Goal: Register for event/course

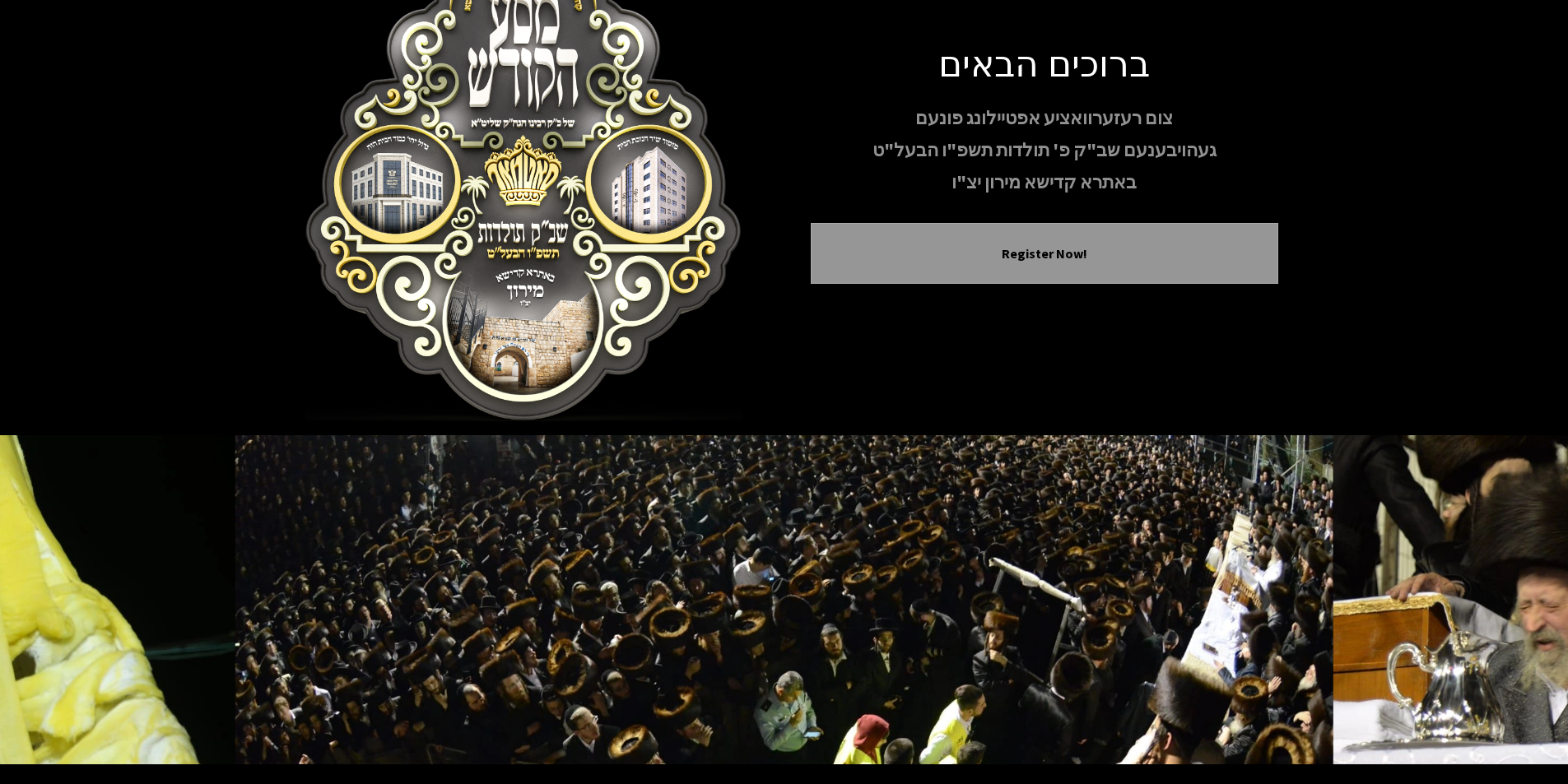
scroll to position [86, 0]
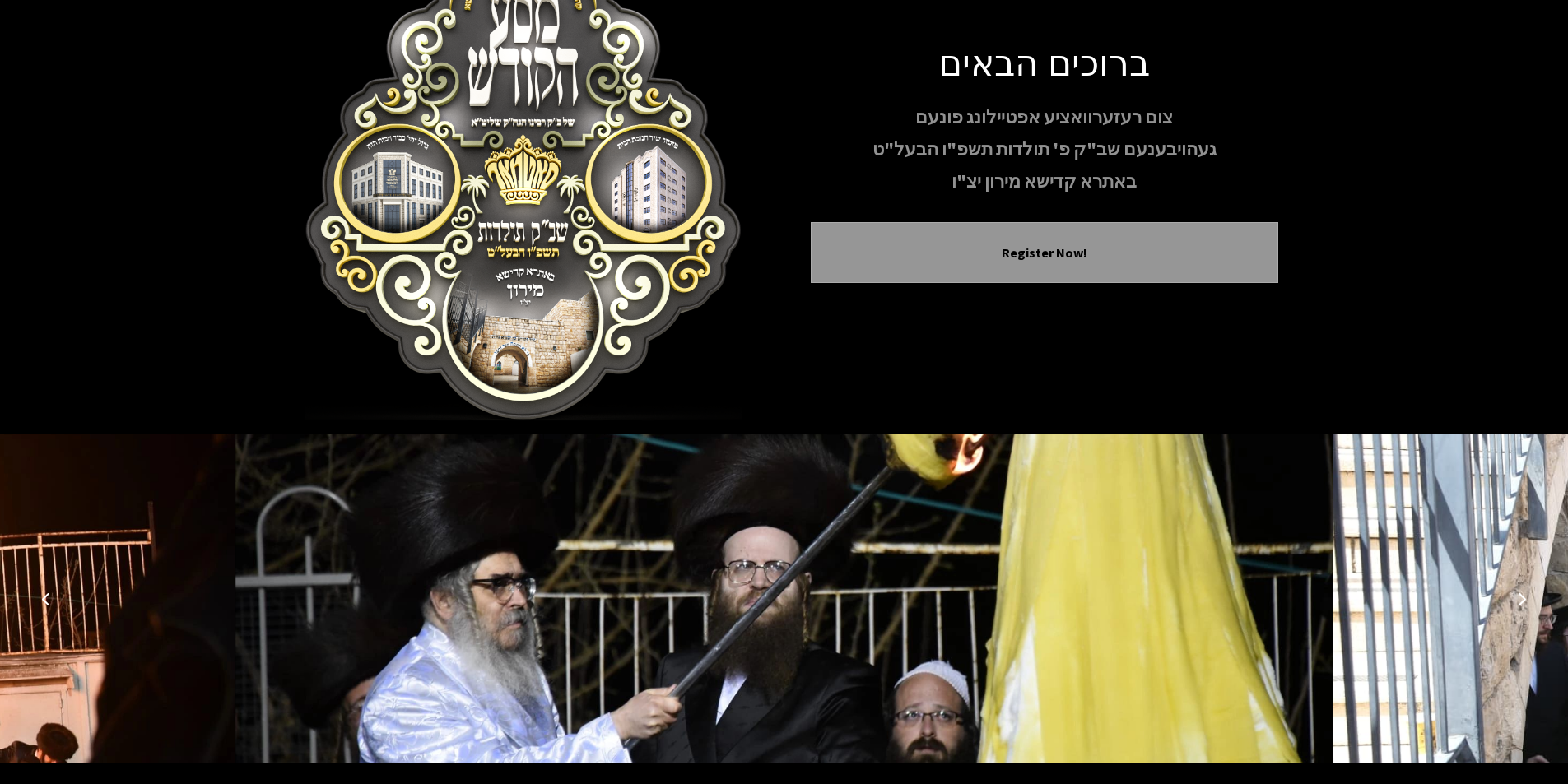
click at [635, 493] on img at bounding box center [784, 599] width 1098 height 329
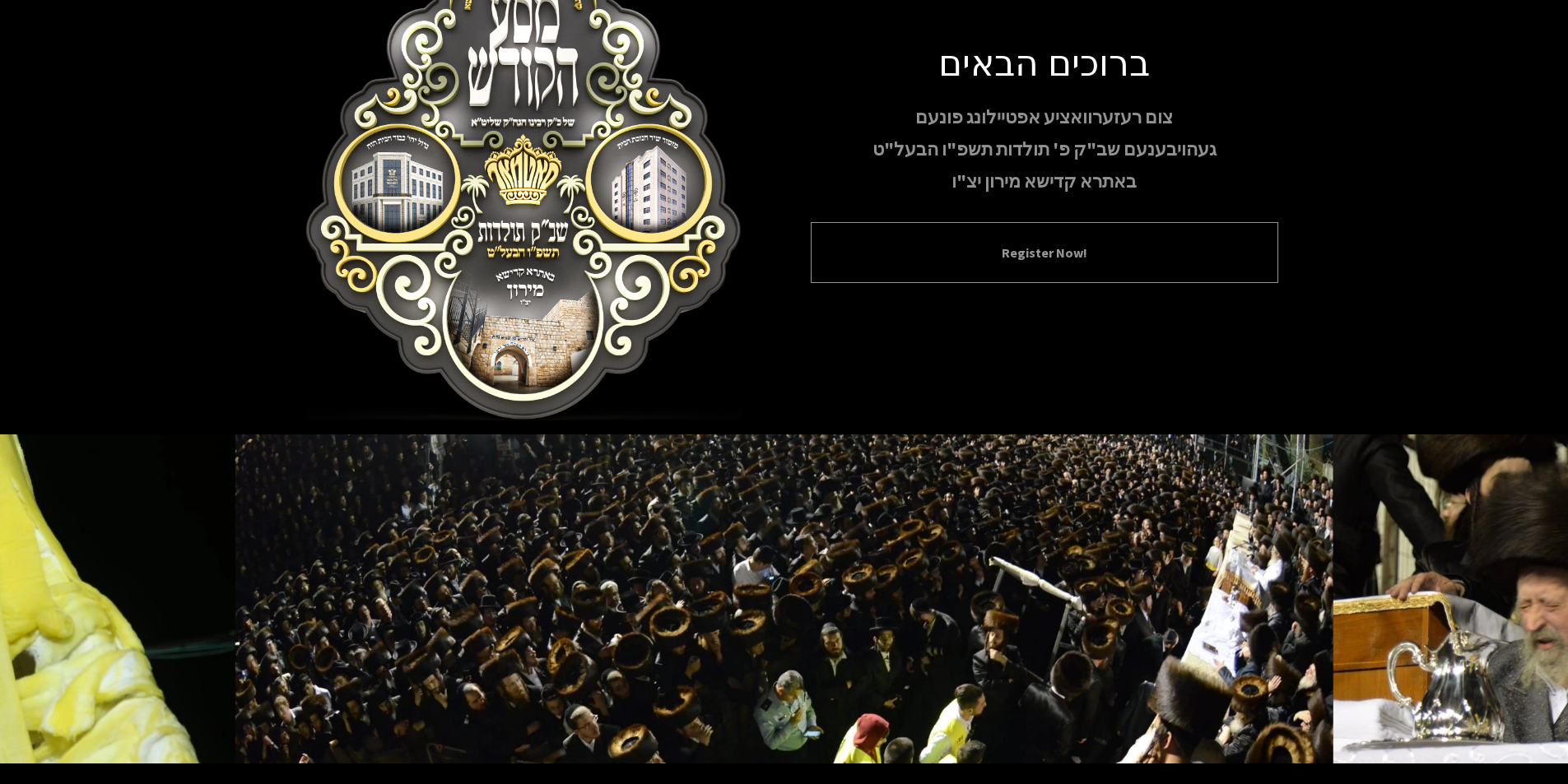
click at [959, 243] on button "Register Now!" at bounding box center [1044, 253] width 426 height 20
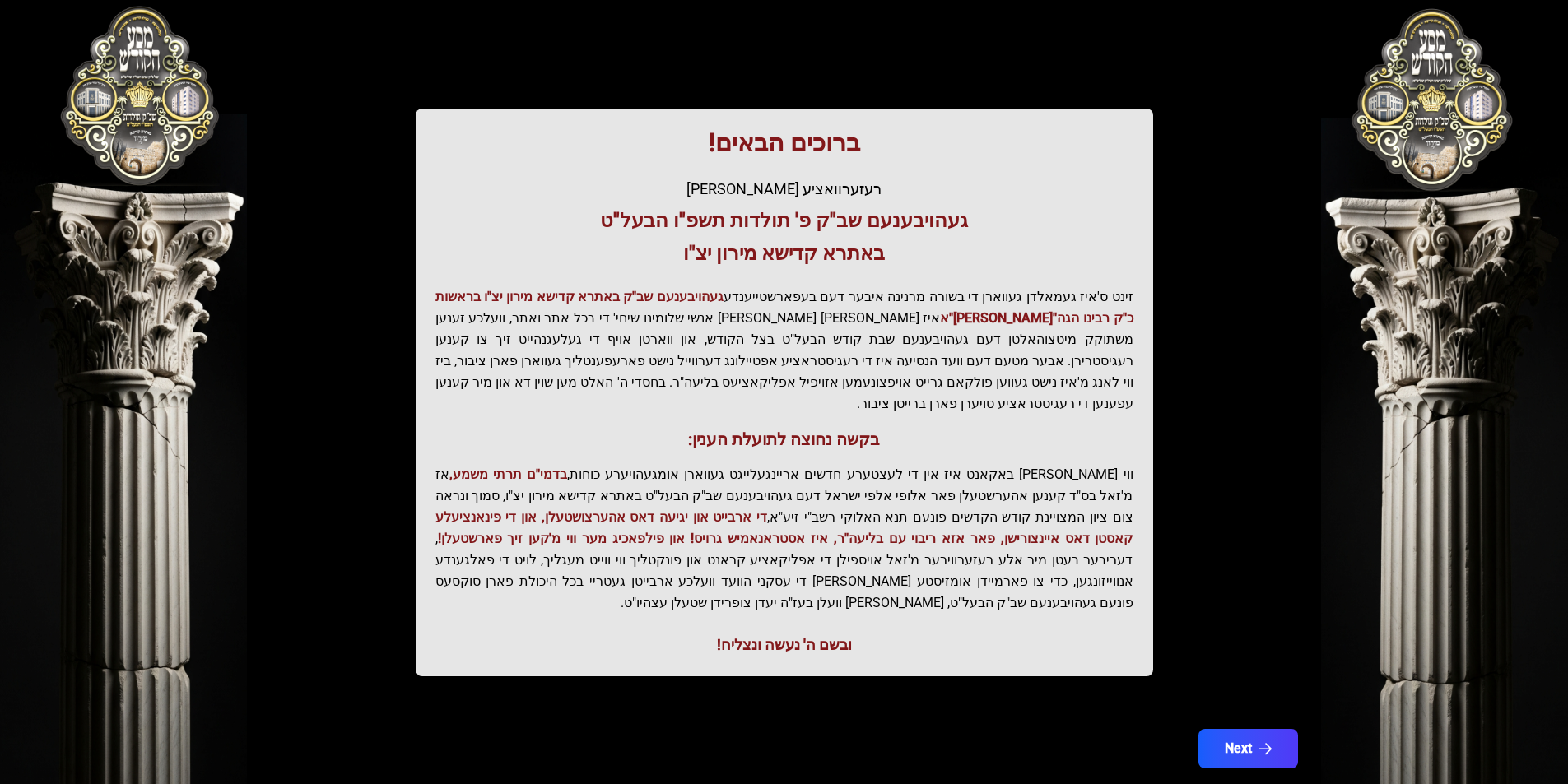
scroll to position [169, 0]
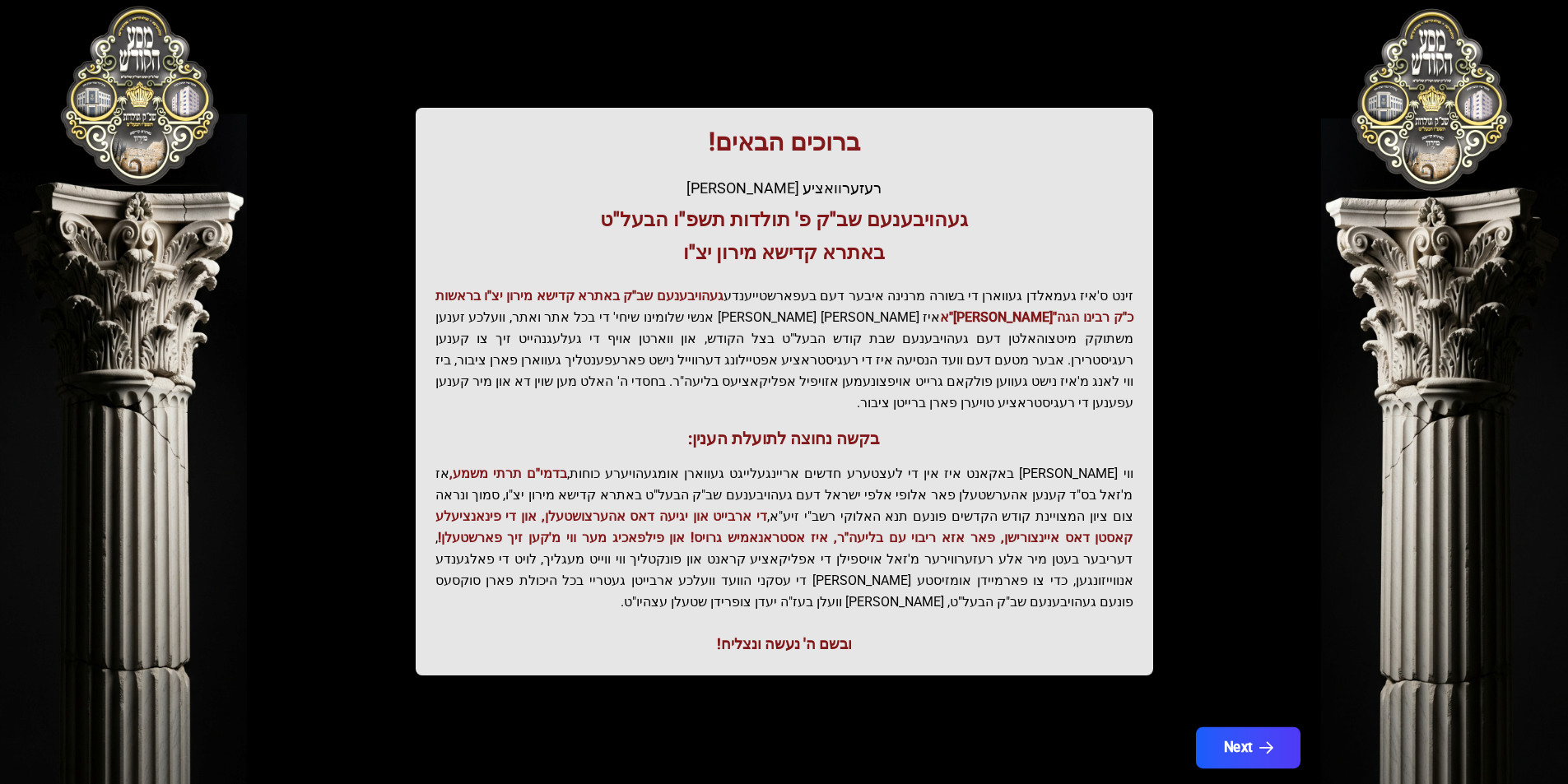
click at [1227, 727] on button "Next" at bounding box center [1247, 747] width 104 height 41
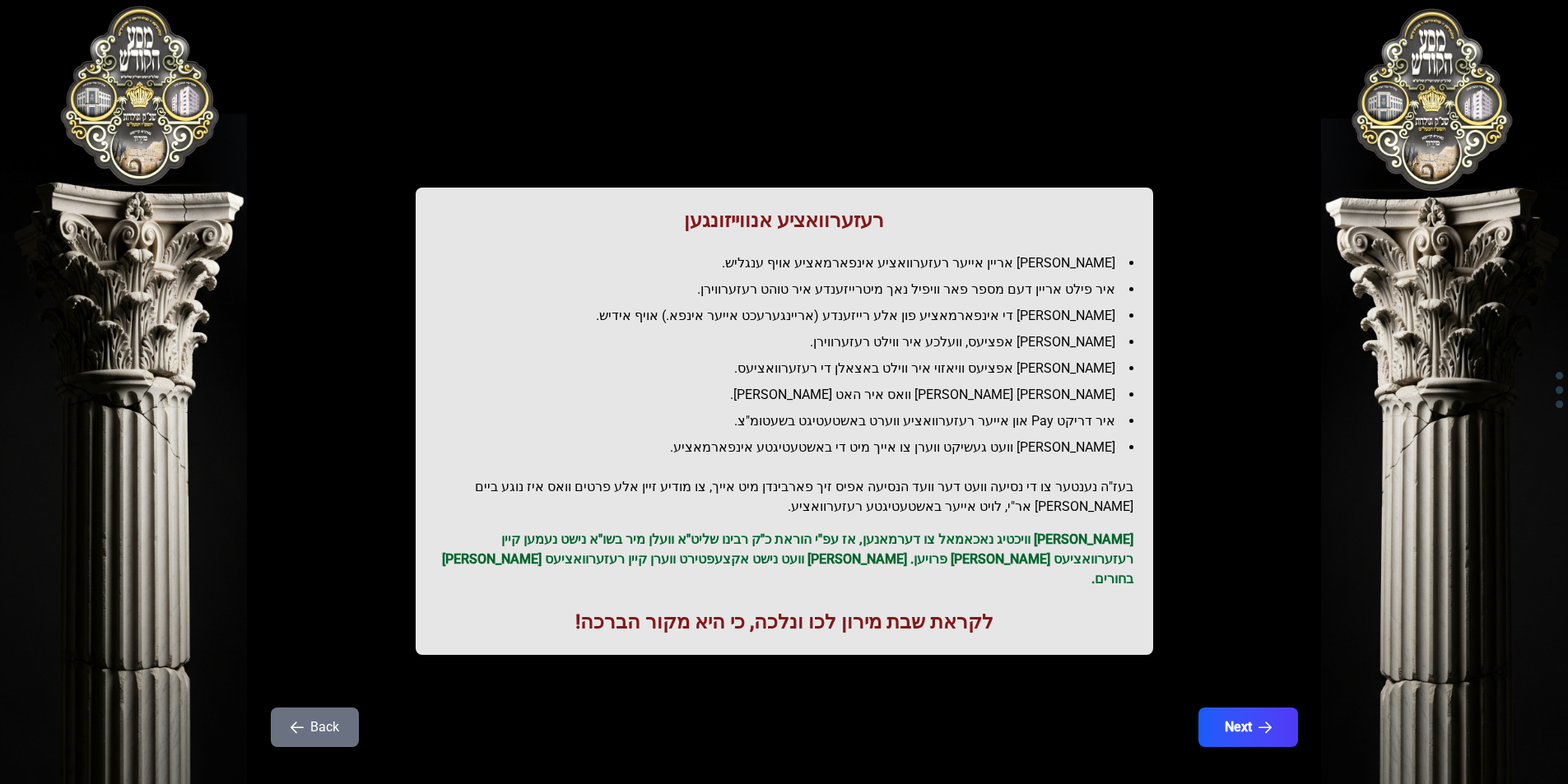
scroll to position [13, 0]
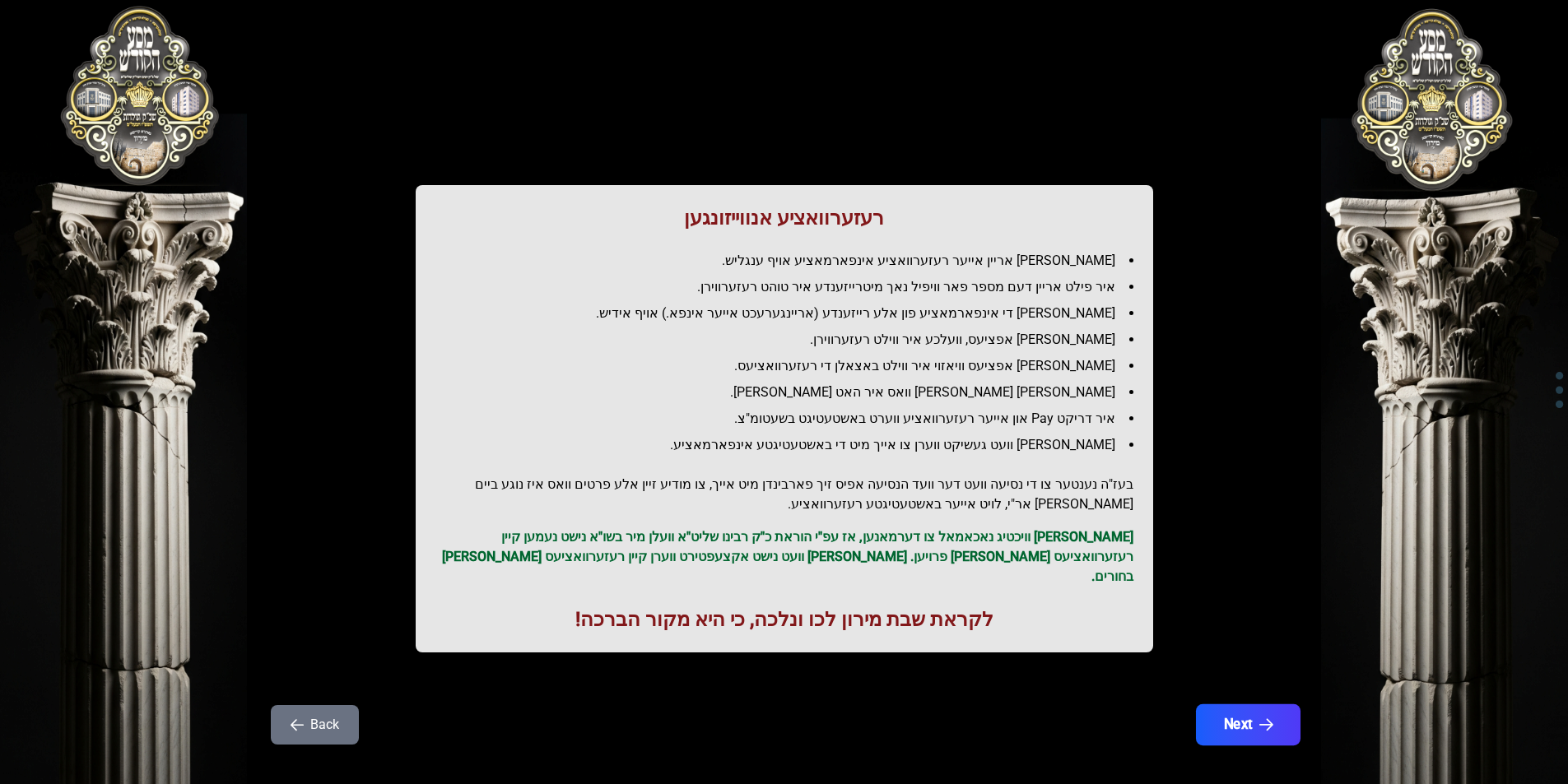
click at [1227, 705] on button "Next" at bounding box center [1247, 725] width 104 height 41
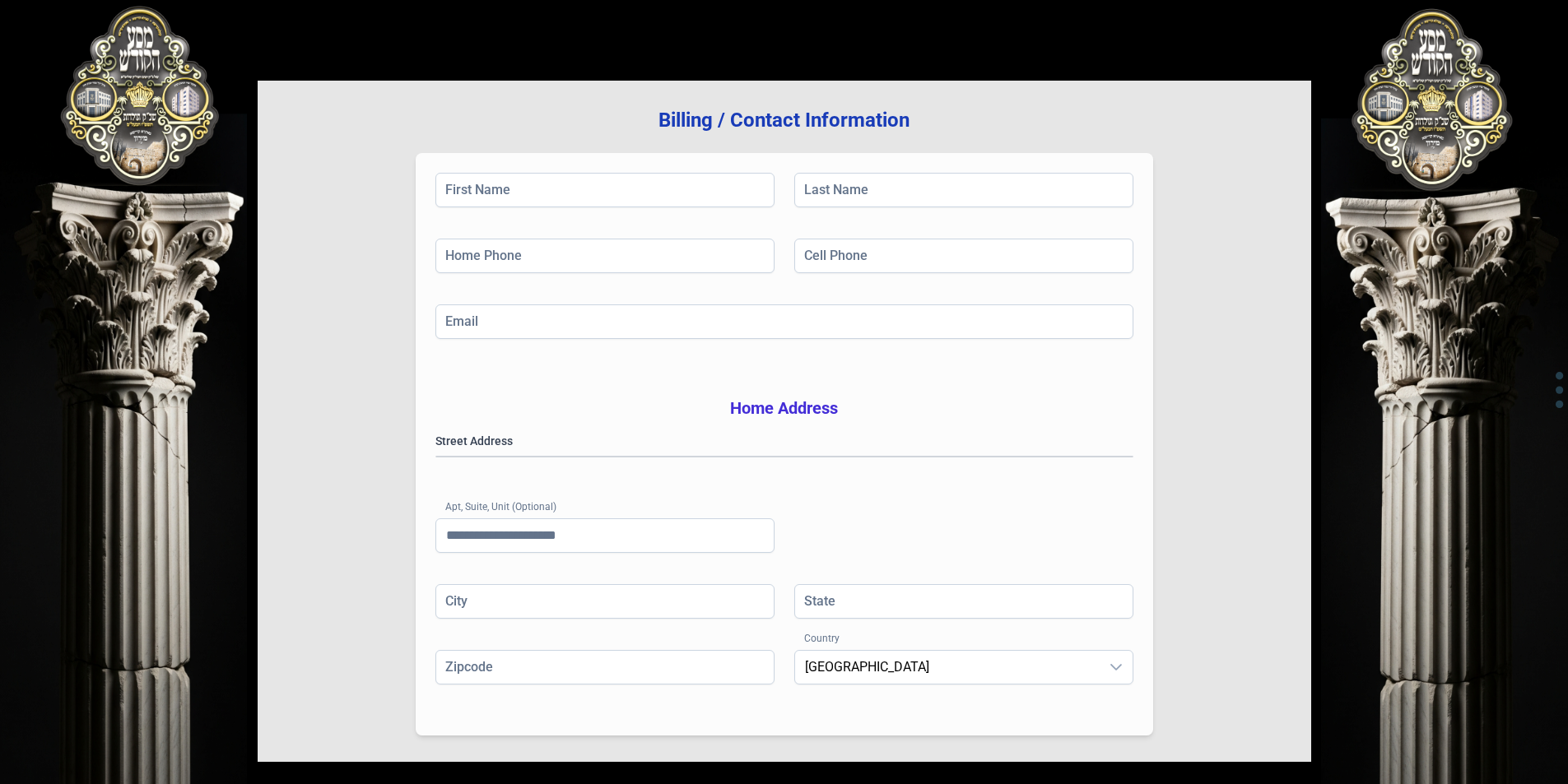
scroll to position [0, 0]
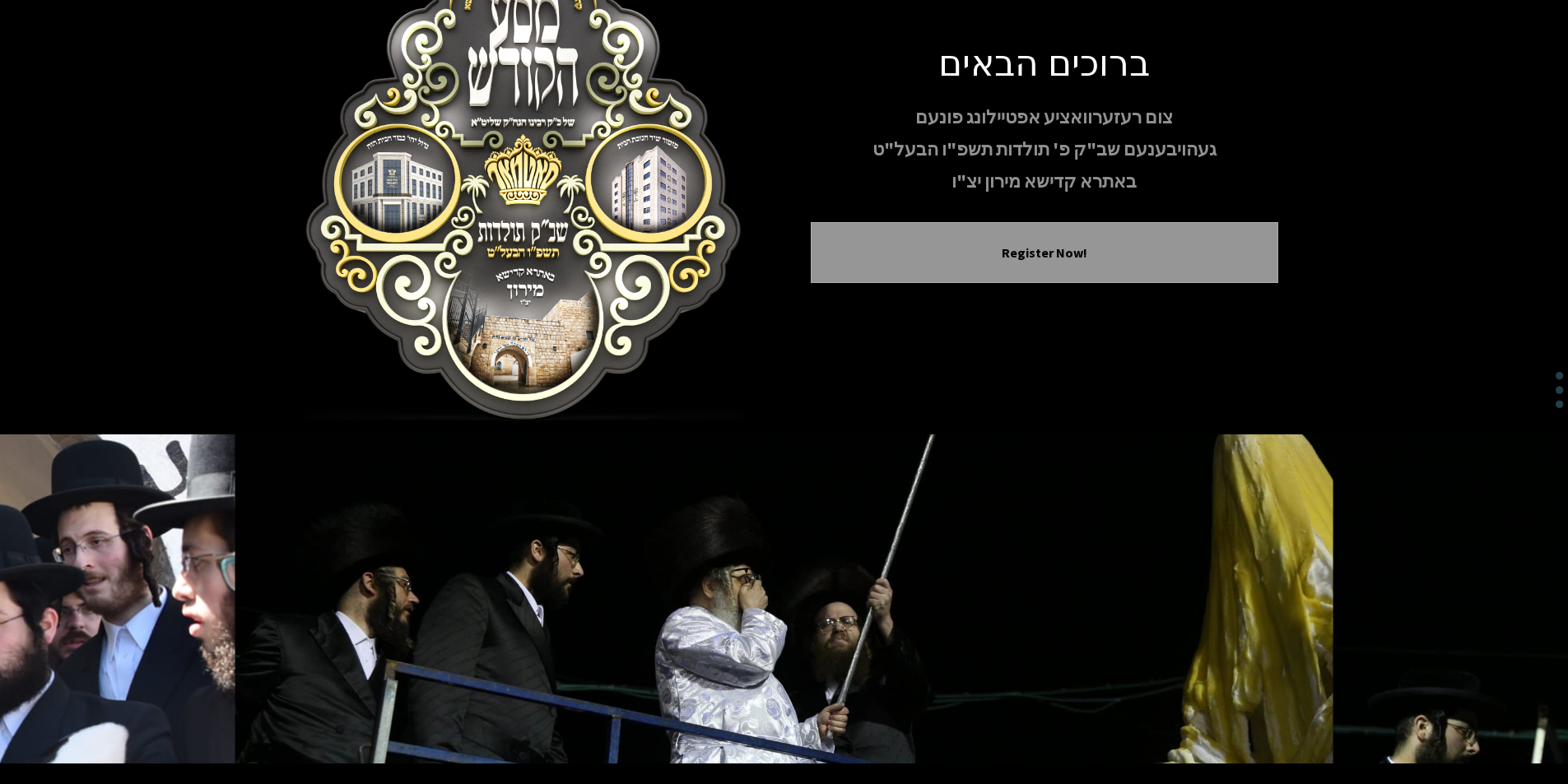
scroll to position [4, 0]
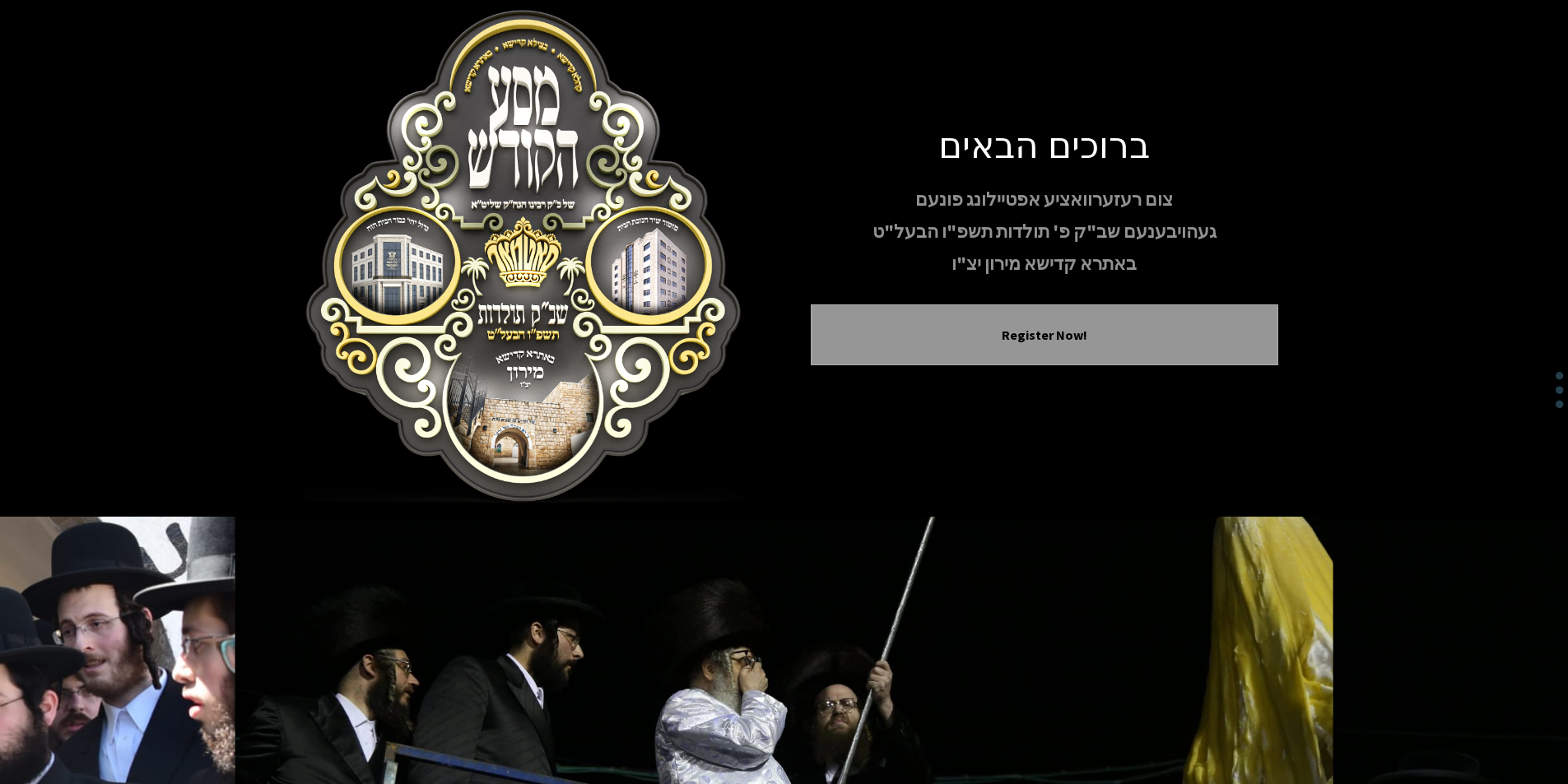
drag, startPoint x: 539, startPoint y: 290, endPoint x: 351, endPoint y: 326, distance: 191.4
click at [351, 326] on img at bounding box center [524, 257] width 467 height 493
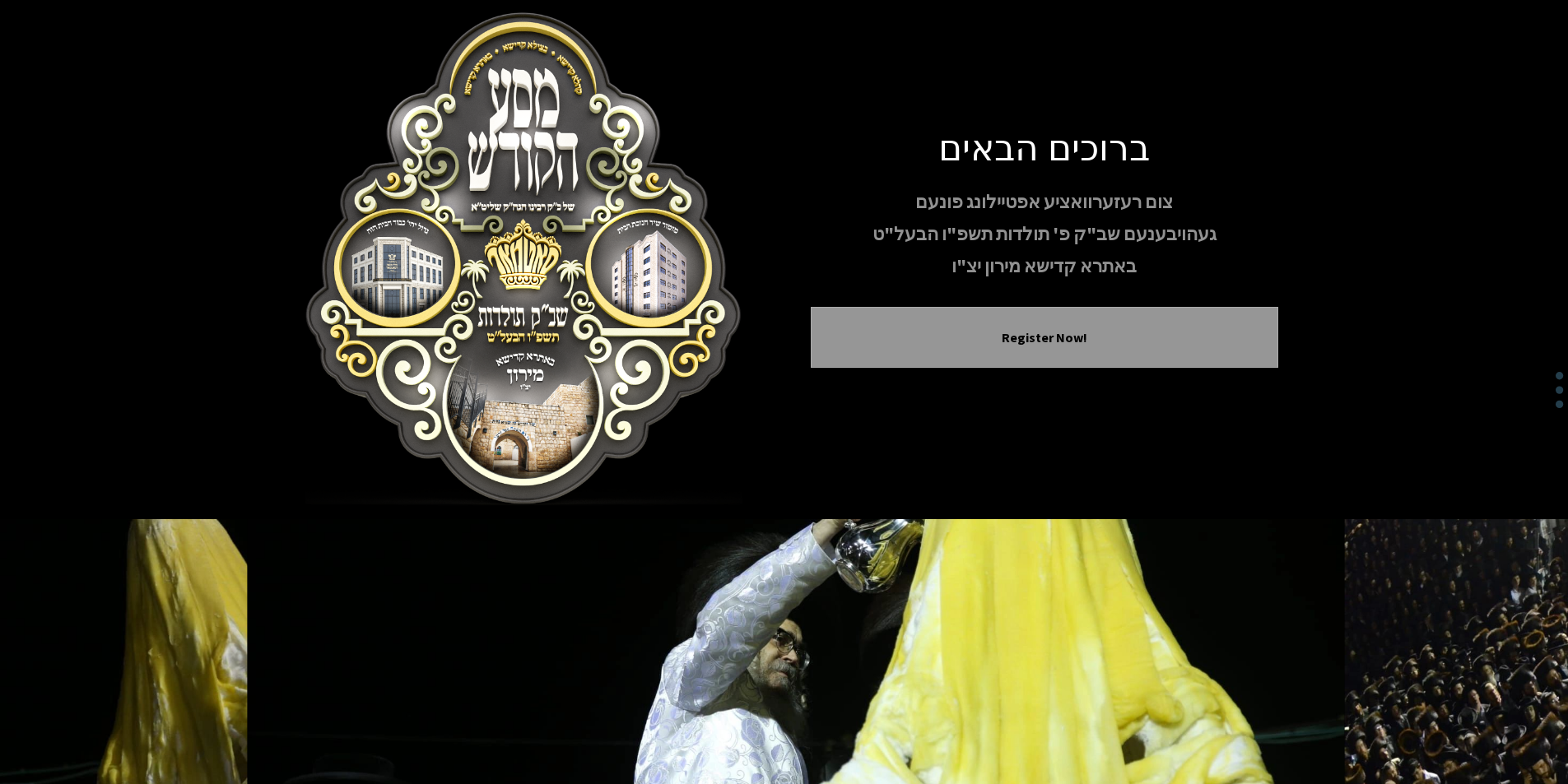
scroll to position [0, 0]
